Goal: Communication & Community: Answer question/provide support

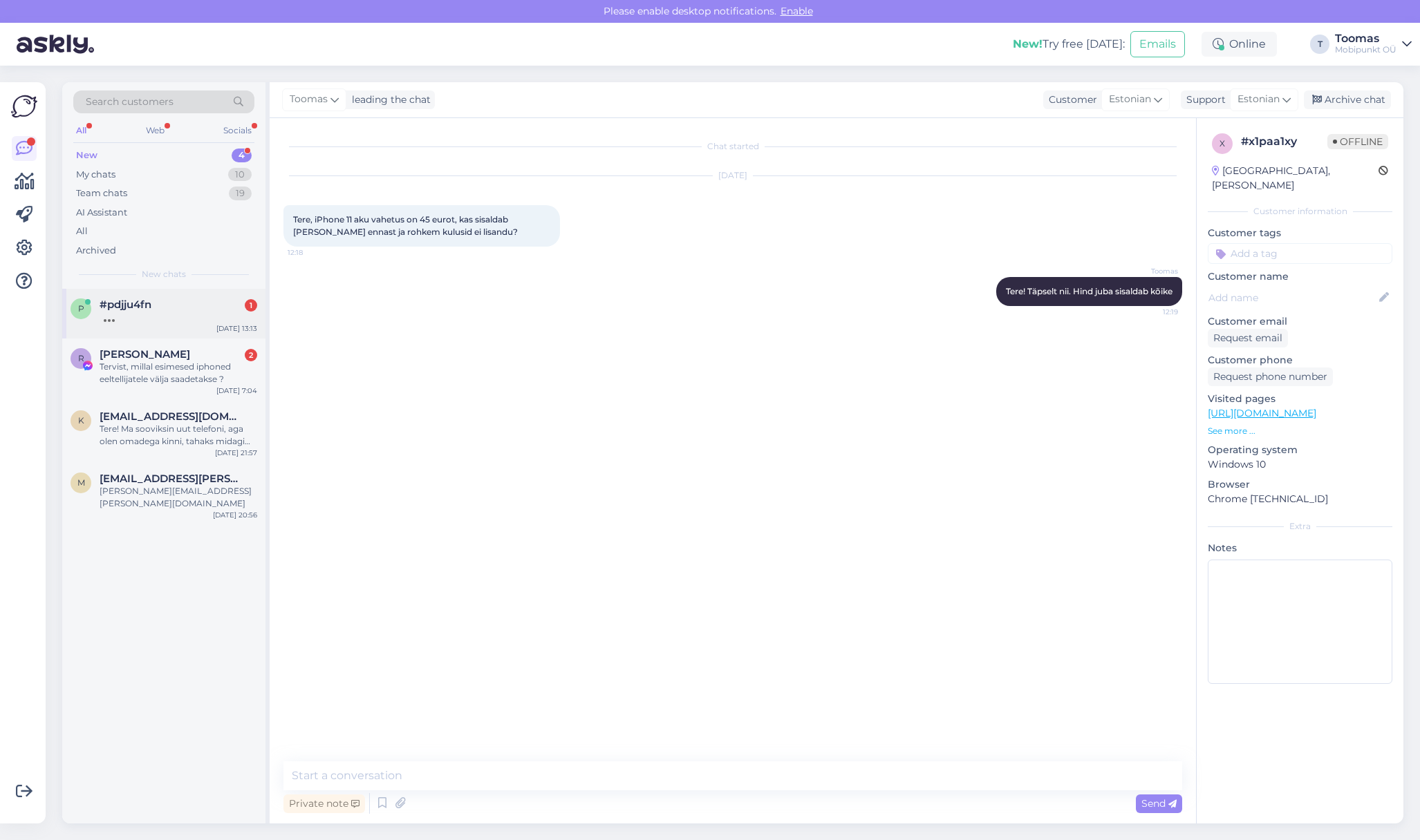
click at [210, 309] on div "#pdjju4fn 1" at bounding box center [178, 305] width 157 height 12
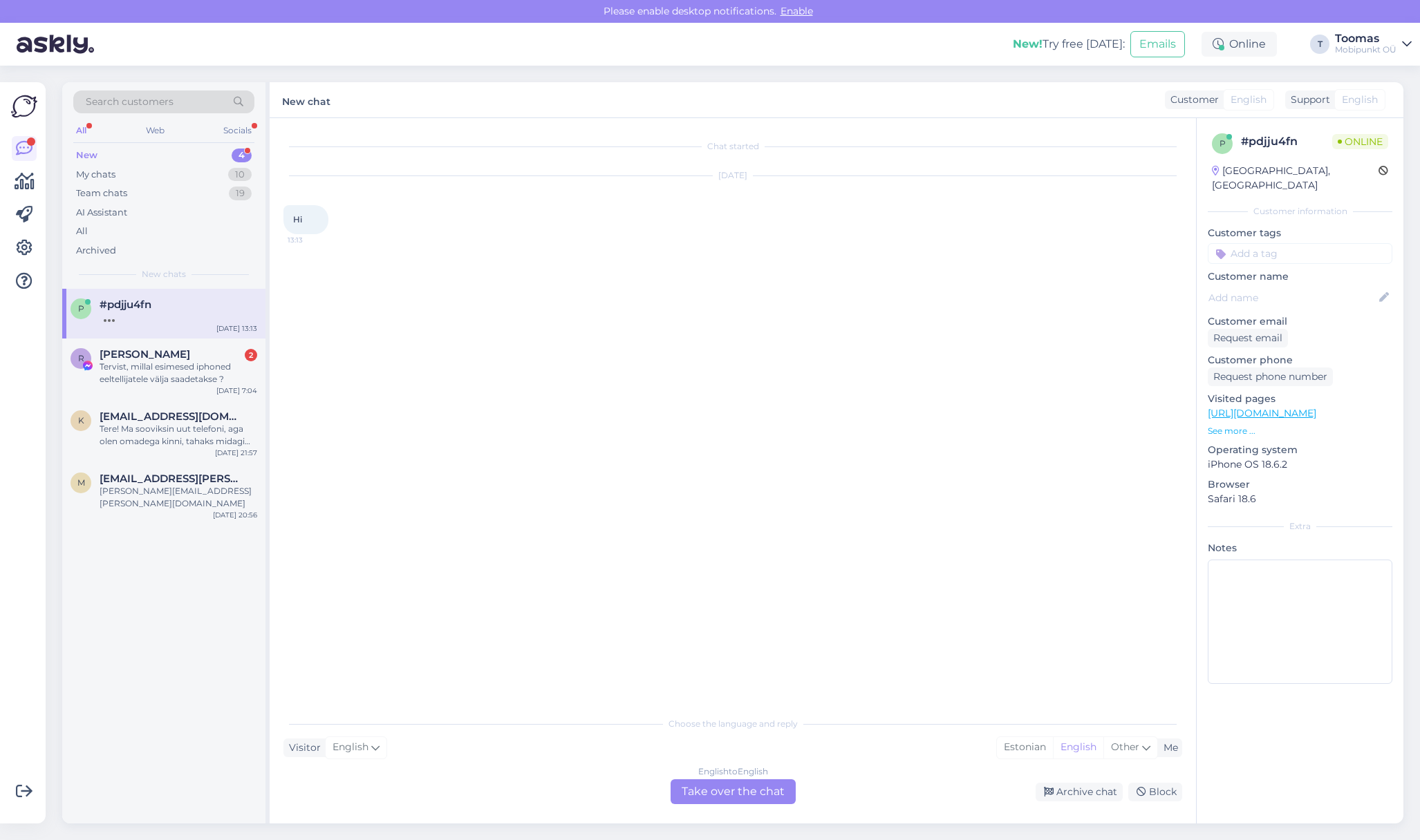
click at [737, 798] on div "English to English Take over the chat" at bounding box center [733, 792] width 125 height 25
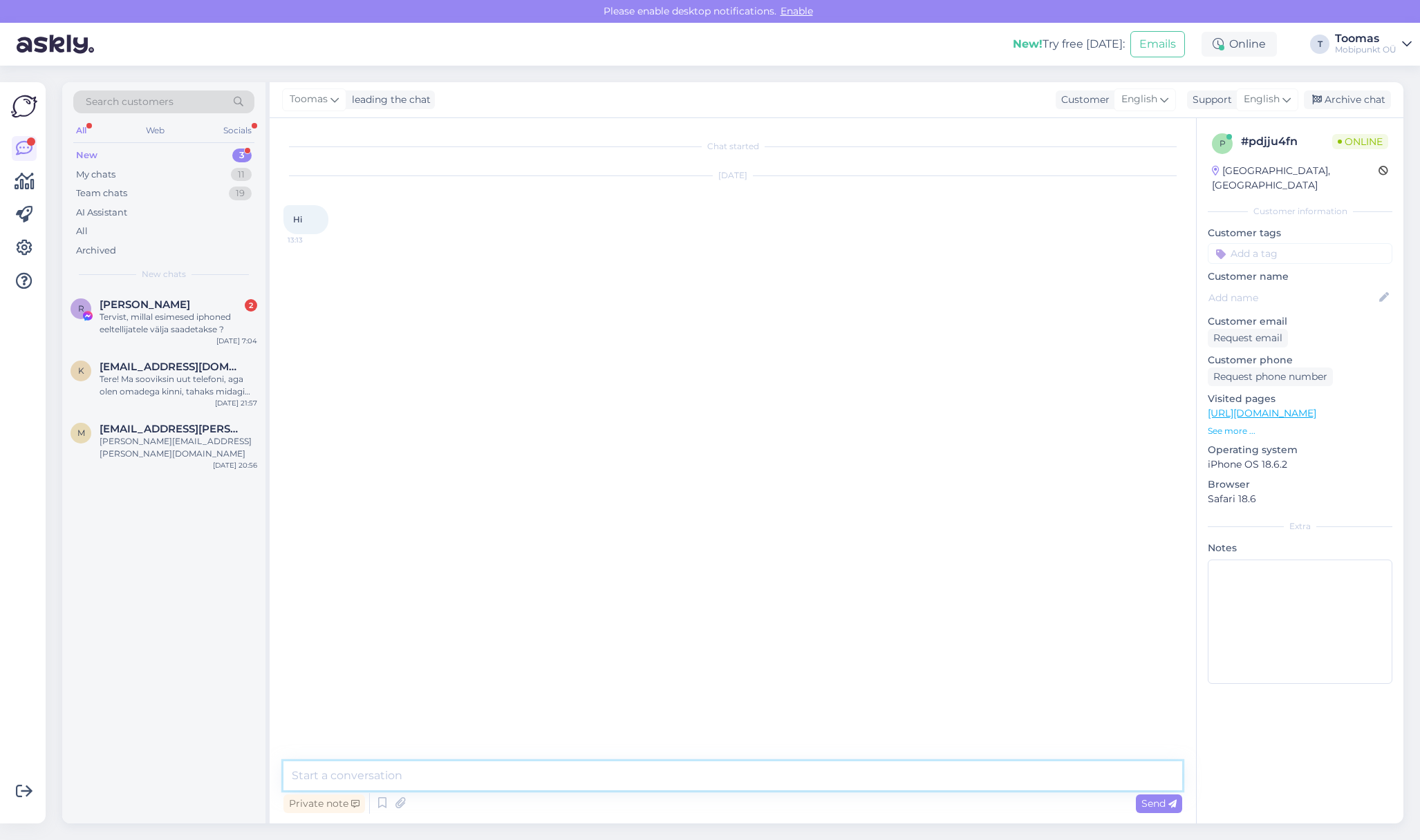
click at [738, 772] on textarea at bounding box center [733, 776] width 899 height 29
type textarea "Hello!"
click at [415, 790] on textarea at bounding box center [733, 776] width 899 height 29
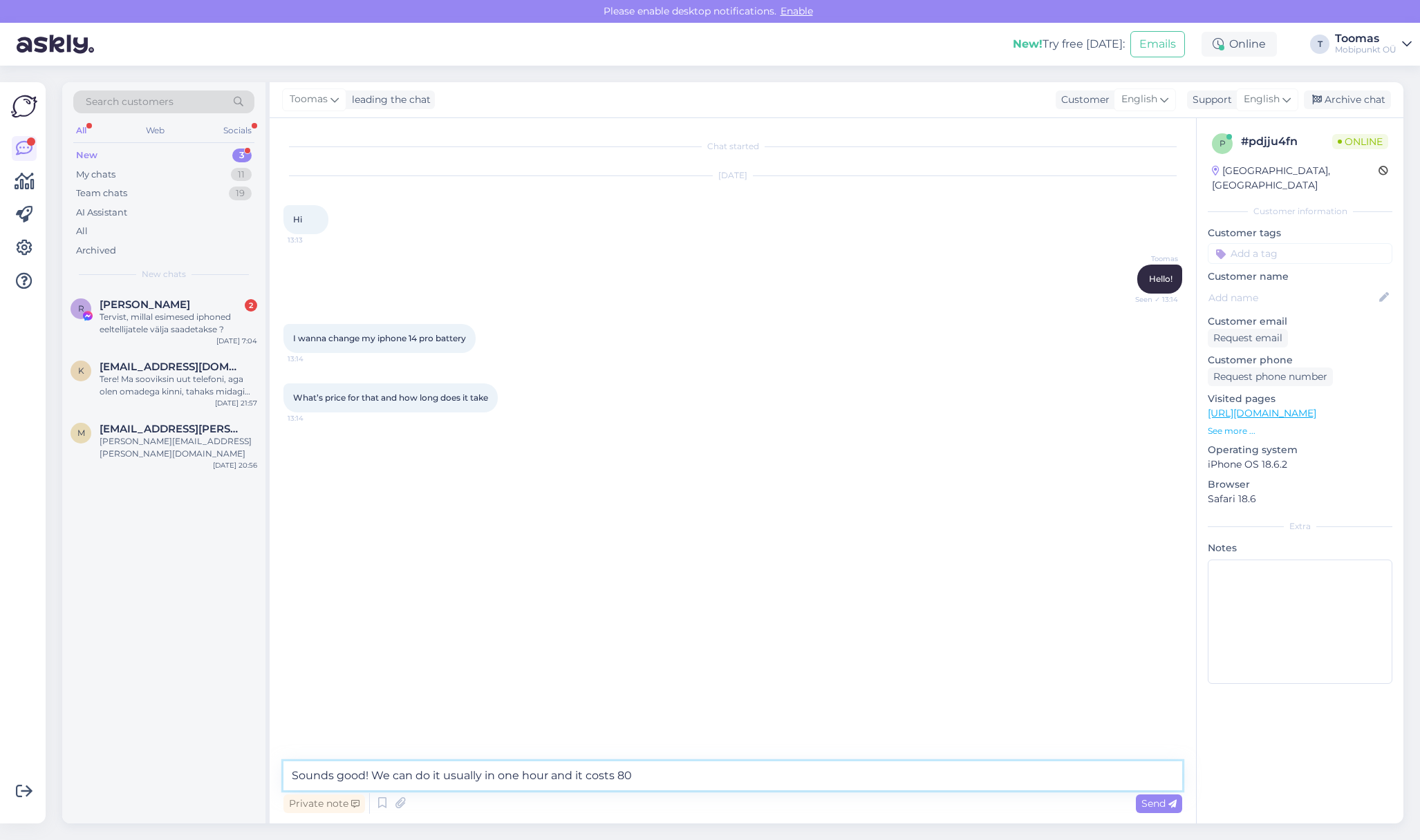
type textarea "Sounds good! We can do it usually in one hour and it costs 80€"
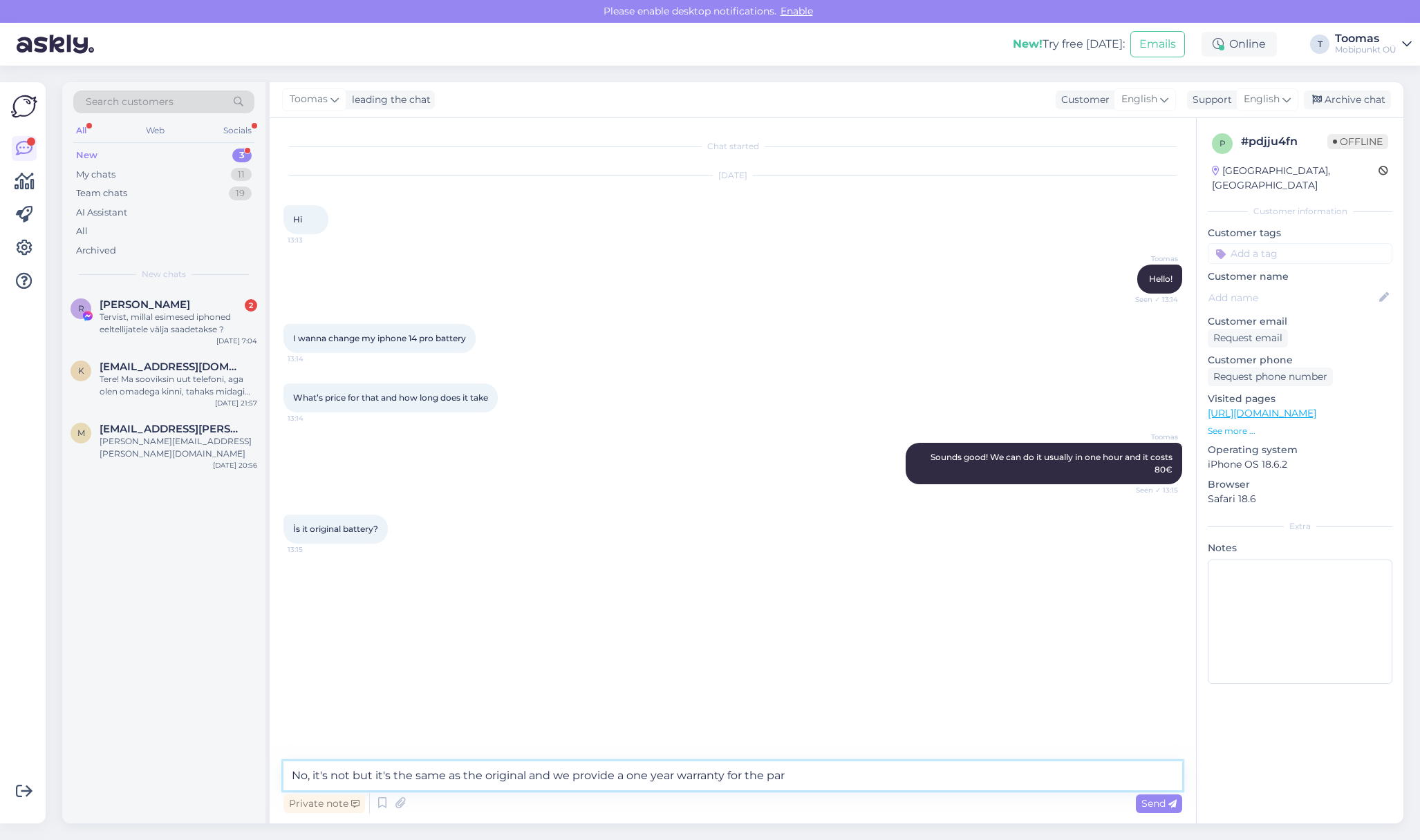
type textarea "No, it's not but it's the same as the original and we provide a one year warran…"
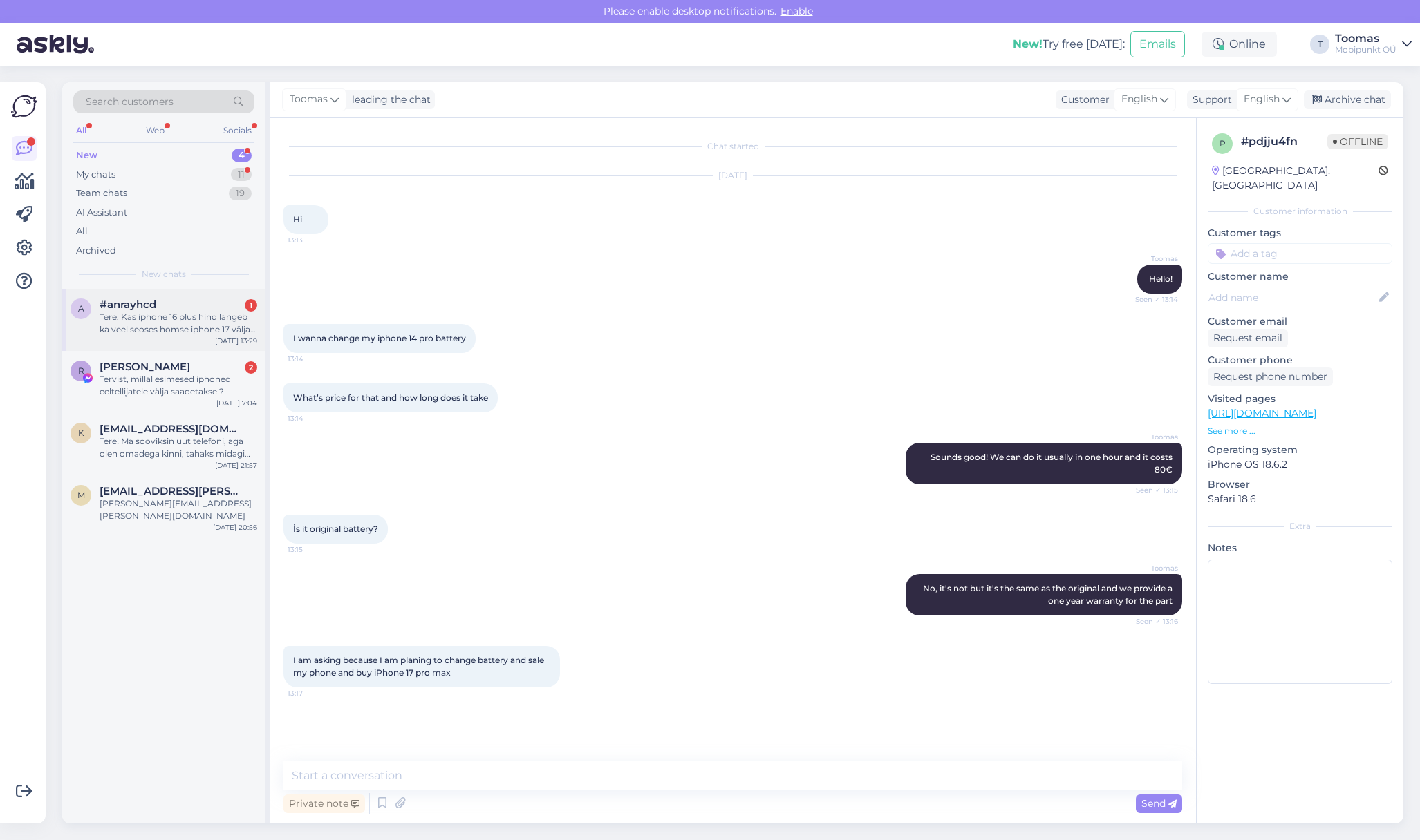
click at [211, 320] on div "Tere. Kas iphone 16 plus hind langeb ka veel seoses homse iphone 17 välja tulek…" at bounding box center [178, 323] width 157 height 25
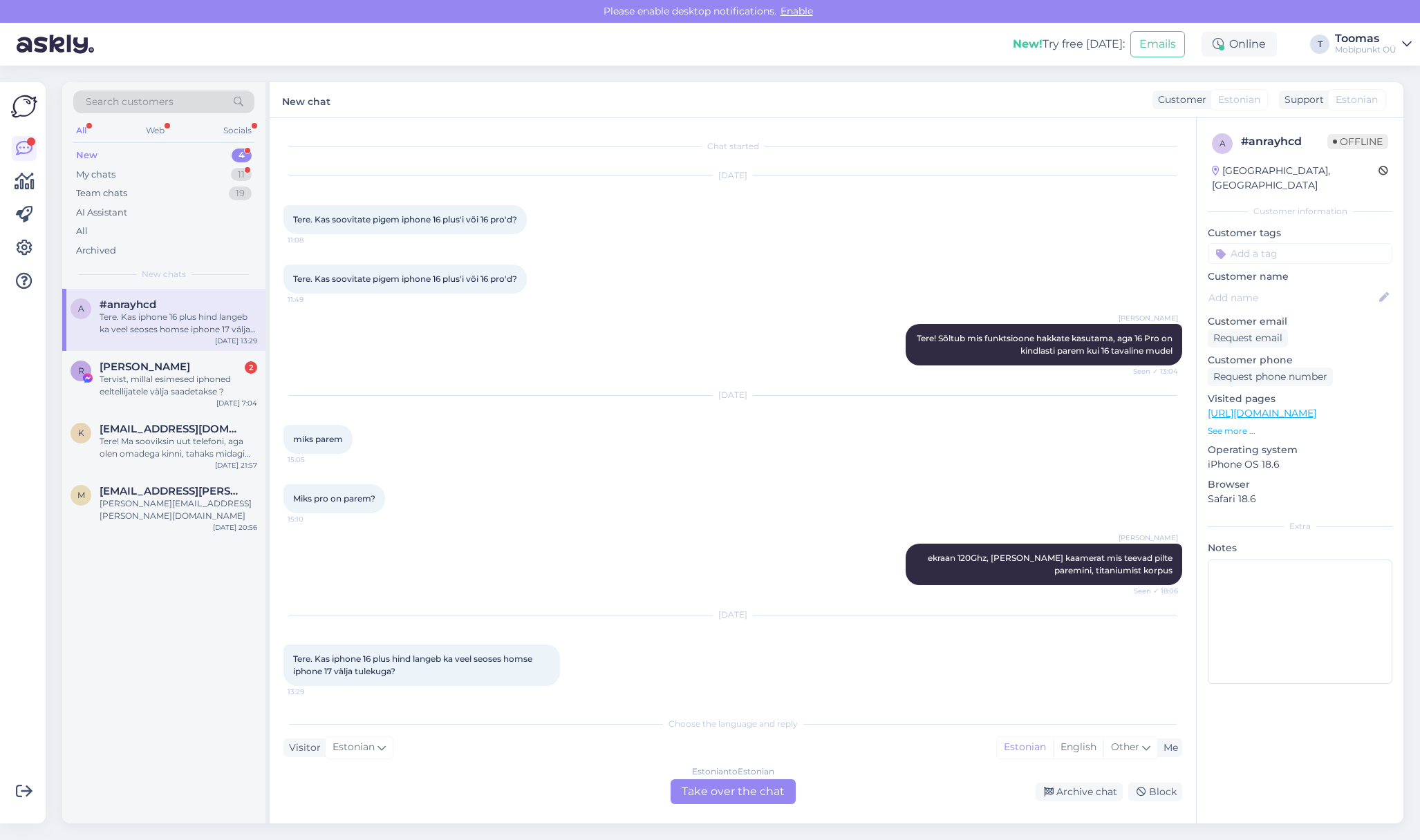
scroll to position [4, 0]
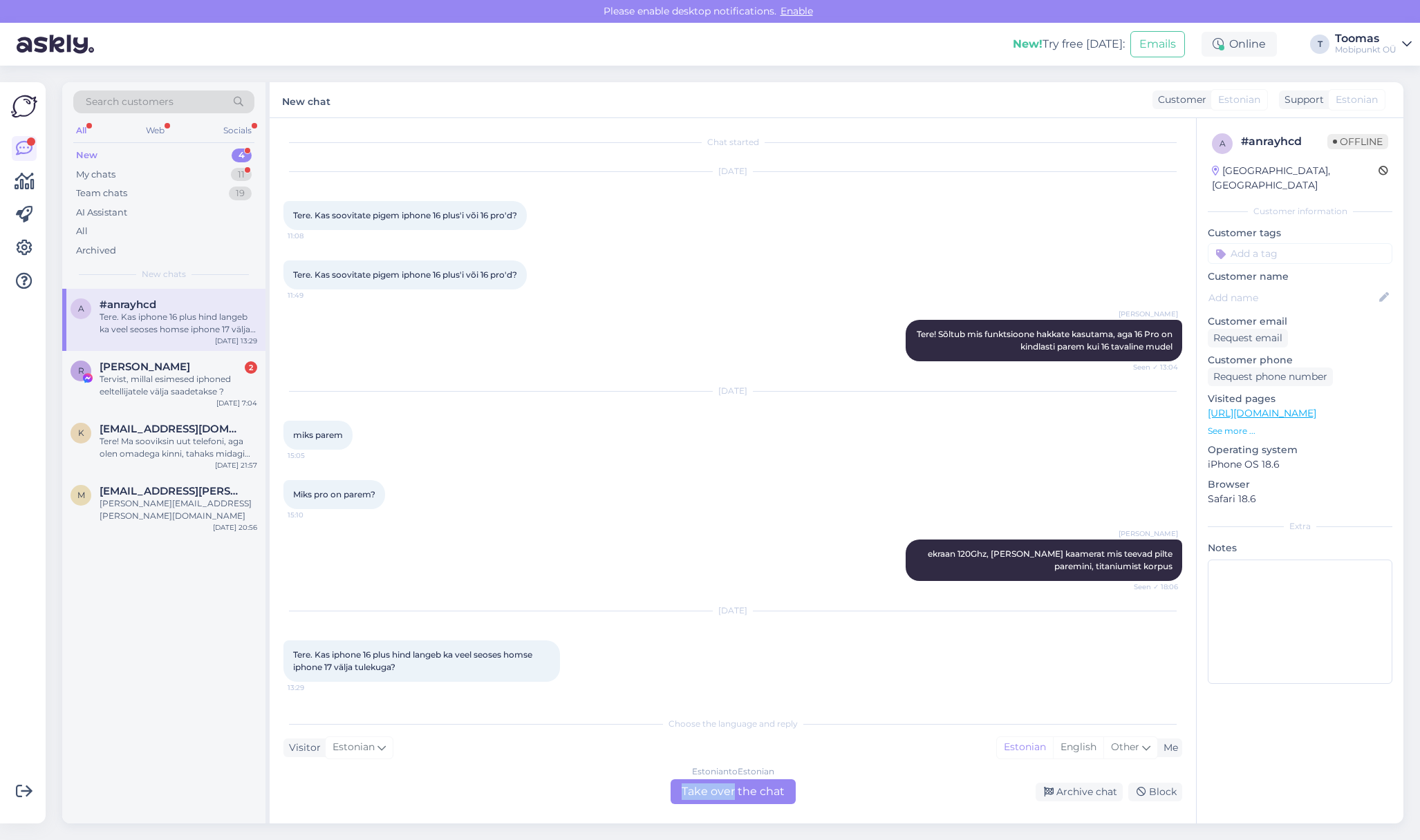
click at [732, 784] on div "Estonian to Estonian Take over the chat" at bounding box center [733, 792] width 125 height 25
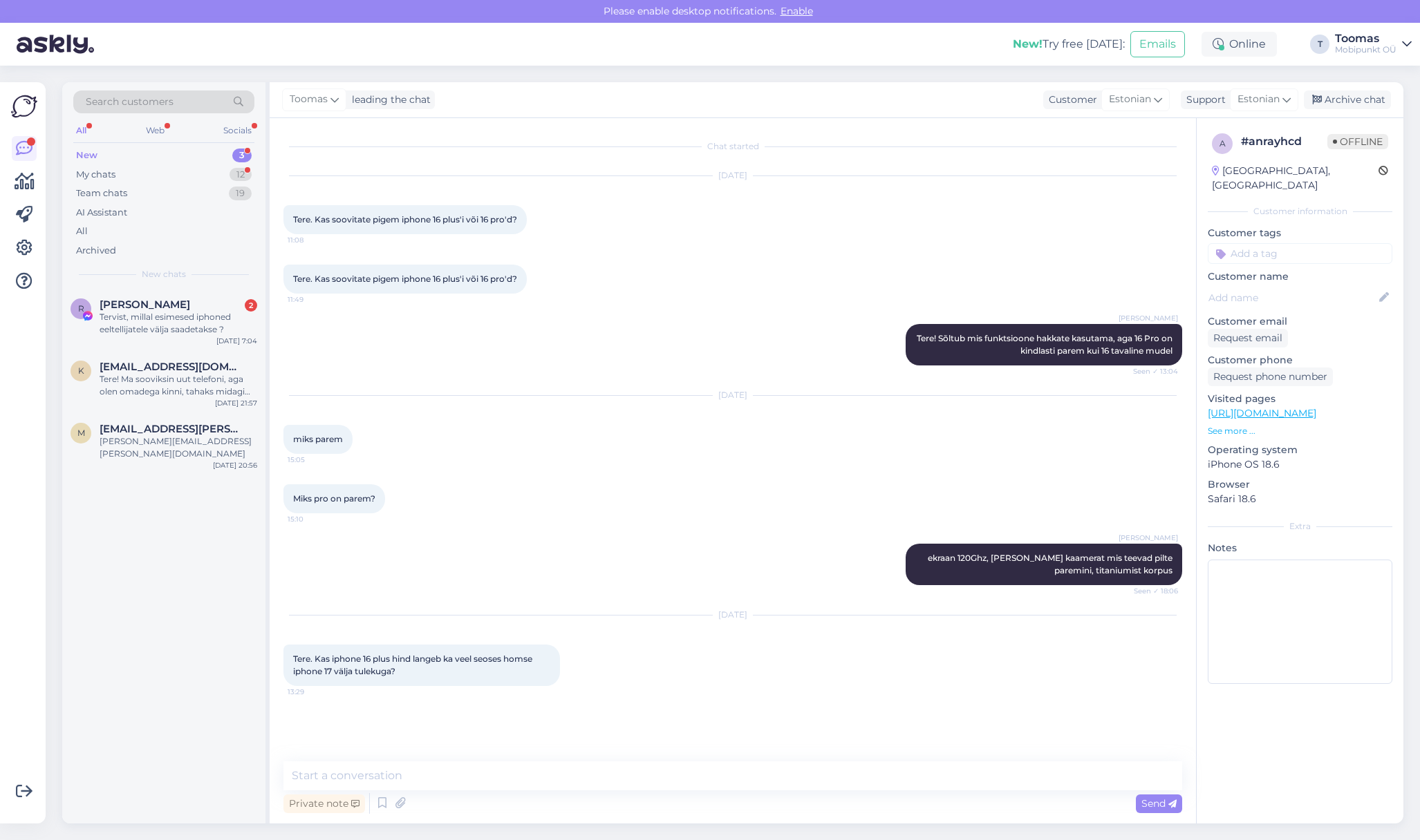
click at [678, 761] on div "Chat started [DATE] Tere. Kas soovitate pigem iphone 16 plus'i või 16 pro'd? 11…" at bounding box center [733, 471] width 926 height 706
click at [641, 770] on textarea at bounding box center [733, 776] width 899 height 29
type textarea "Tere. Ilmselt mingi [PERSON_NAME] ikka kuid see ei juhtu kindlasti kohe"
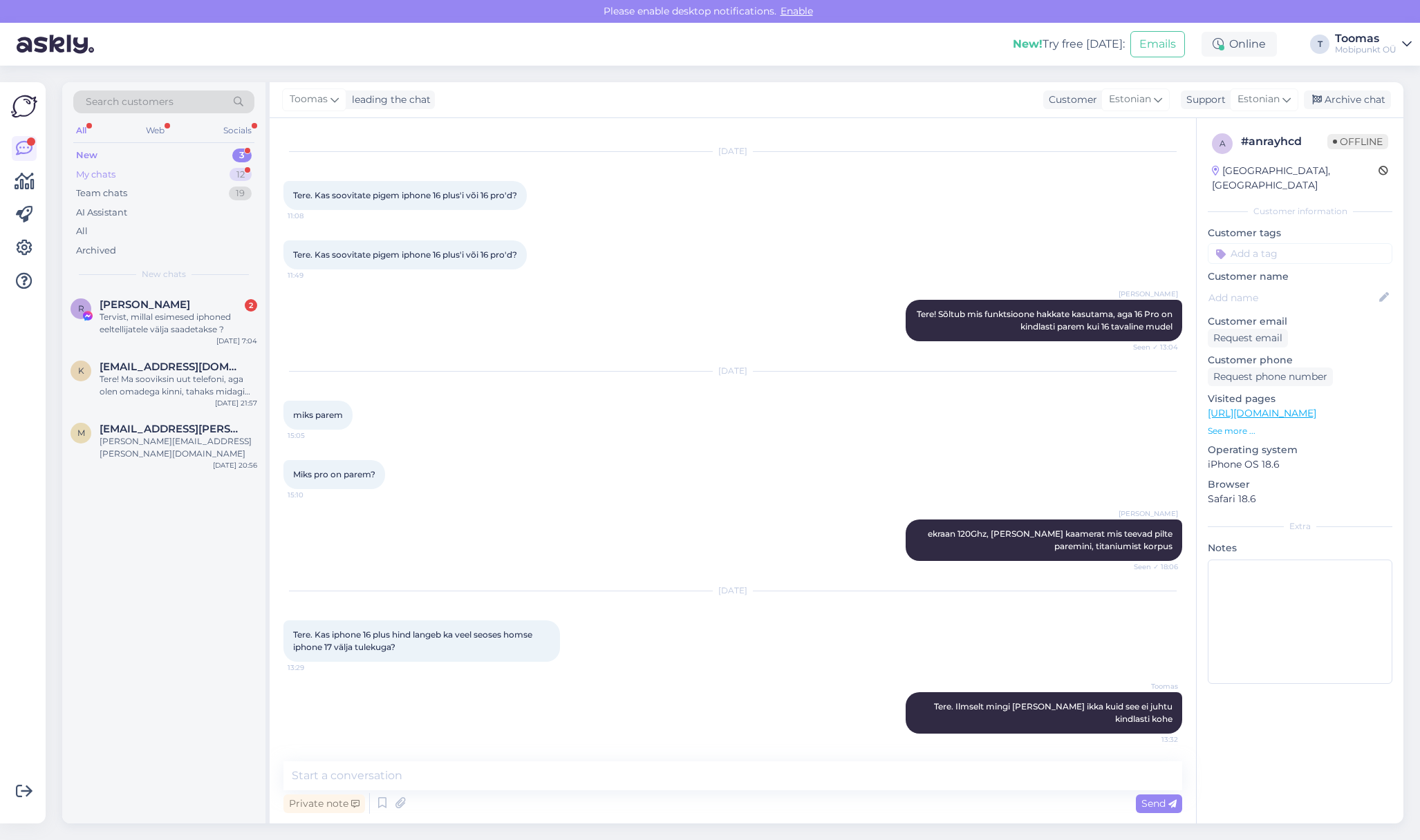
click at [243, 176] on div "12" at bounding box center [240, 175] width 22 height 14
